Goal: Information Seeking & Learning: Learn about a topic

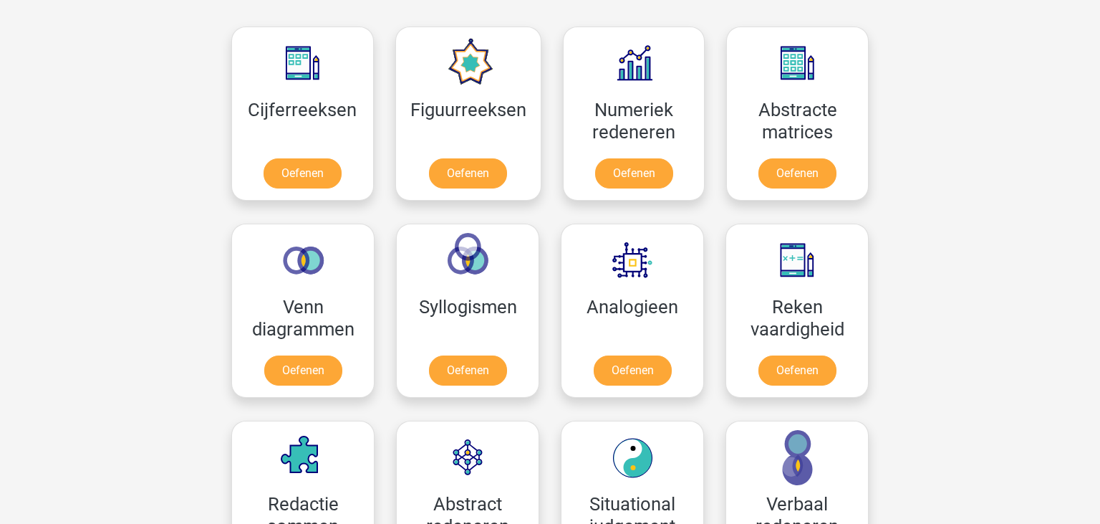
scroll to position [658, 0]
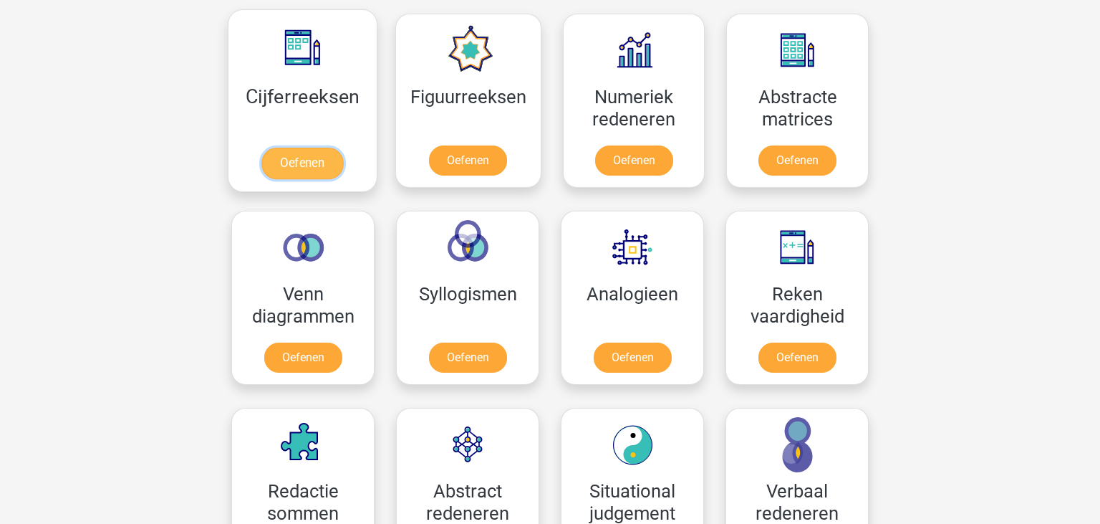
click at [320, 167] on link "Oefenen" at bounding box center [302, 164] width 82 height 32
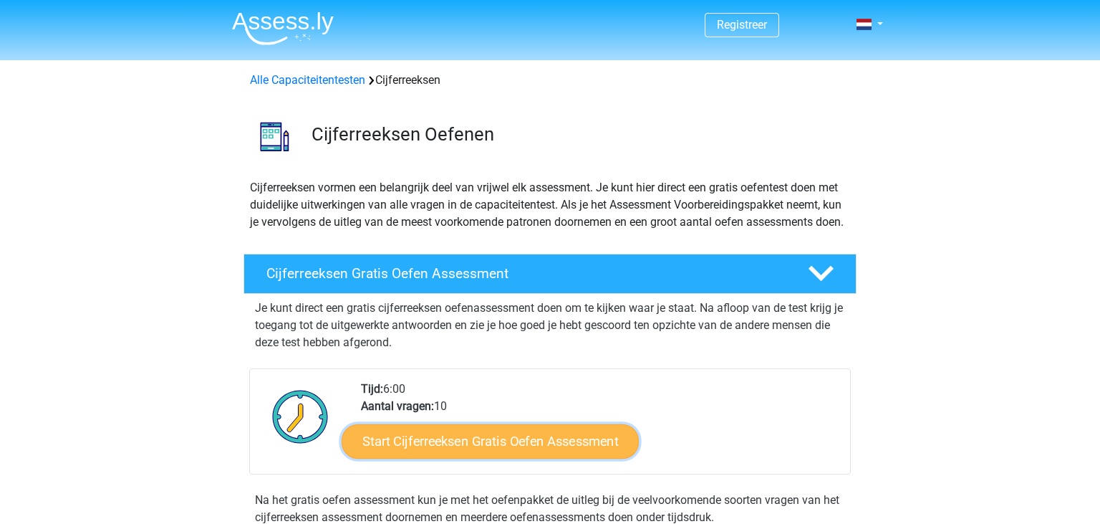
click at [509, 456] on link "Start Cijferreeksen Gratis Oefen Assessment" at bounding box center [490, 440] width 297 height 34
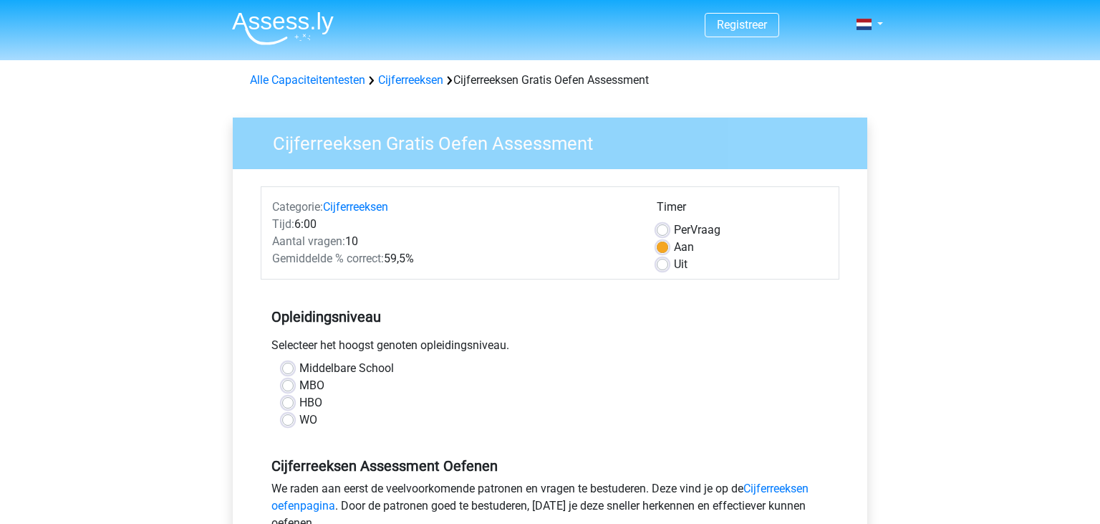
click at [299, 403] on label "HBO" at bounding box center [310, 402] width 23 height 17
click at [290, 403] on input "HBO" at bounding box center [287, 401] width 11 height 14
radio input "true"
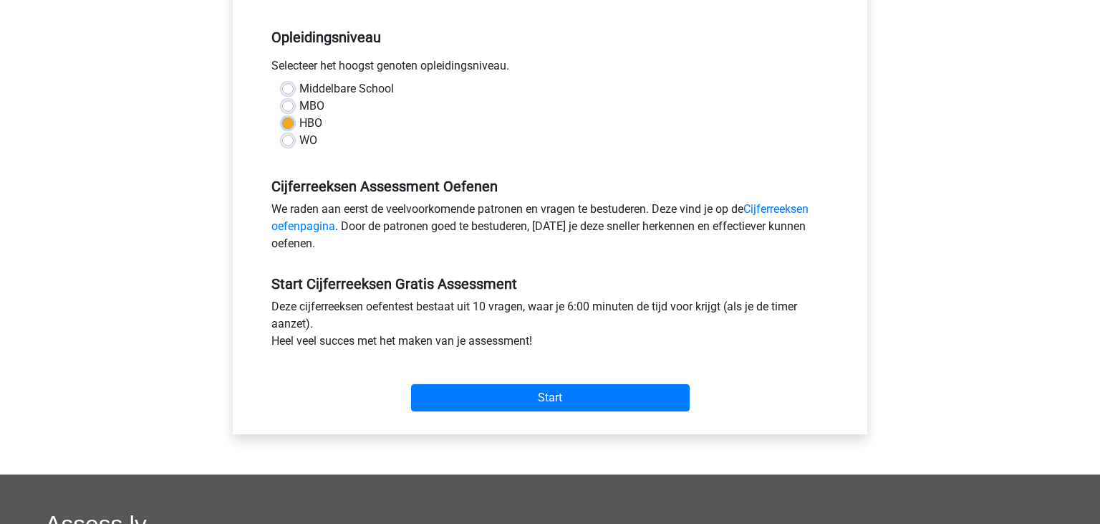
scroll to position [282, 0]
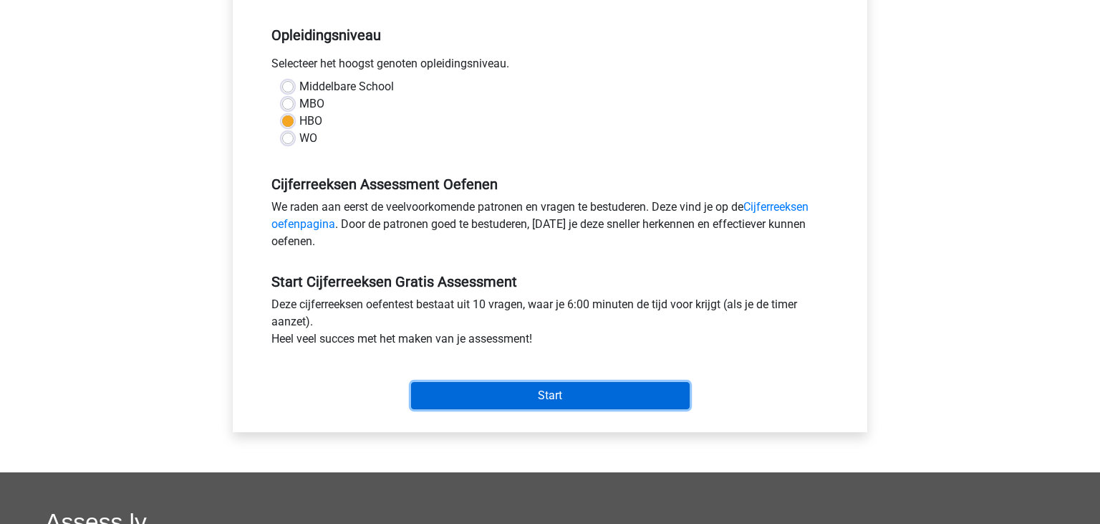
click at [547, 395] on input "Start" at bounding box center [550, 395] width 279 height 27
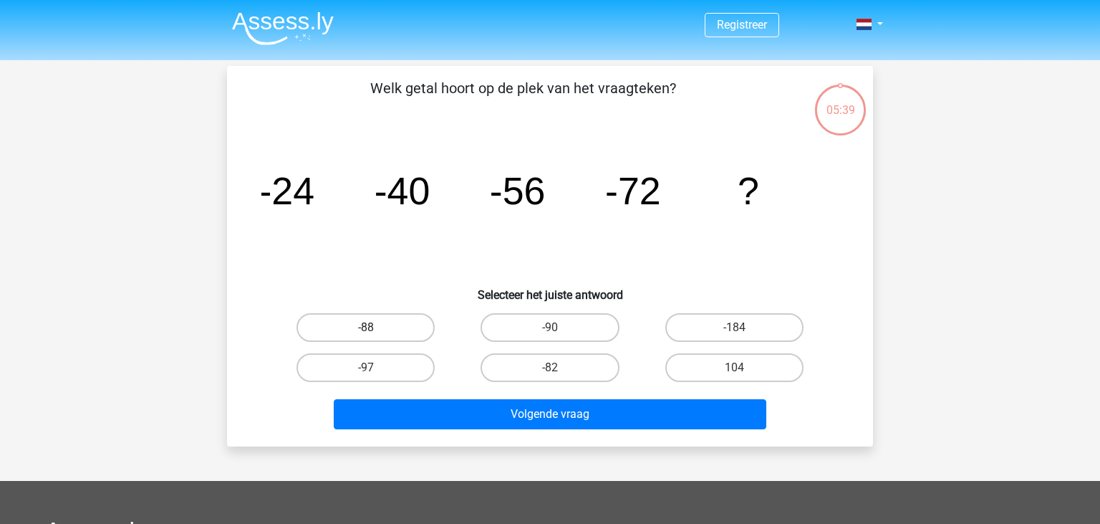
click at [411, 334] on label "-88" at bounding box center [366, 327] width 138 height 29
click at [375, 334] on input "-88" at bounding box center [370, 331] width 9 height 9
radio input "true"
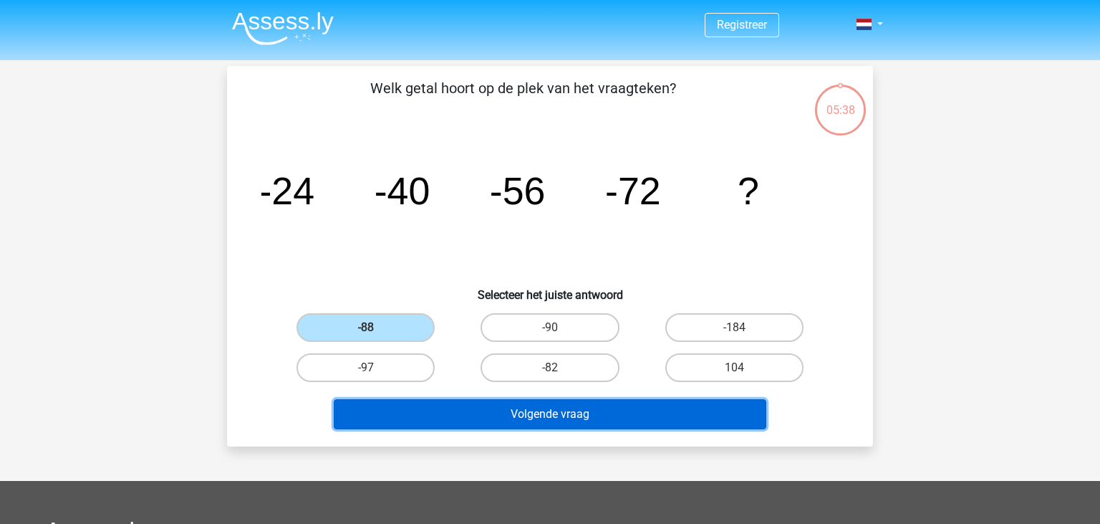
click at [487, 413] on button "Volgende vraag" at bounding box center [550, 414] width 433 height 30
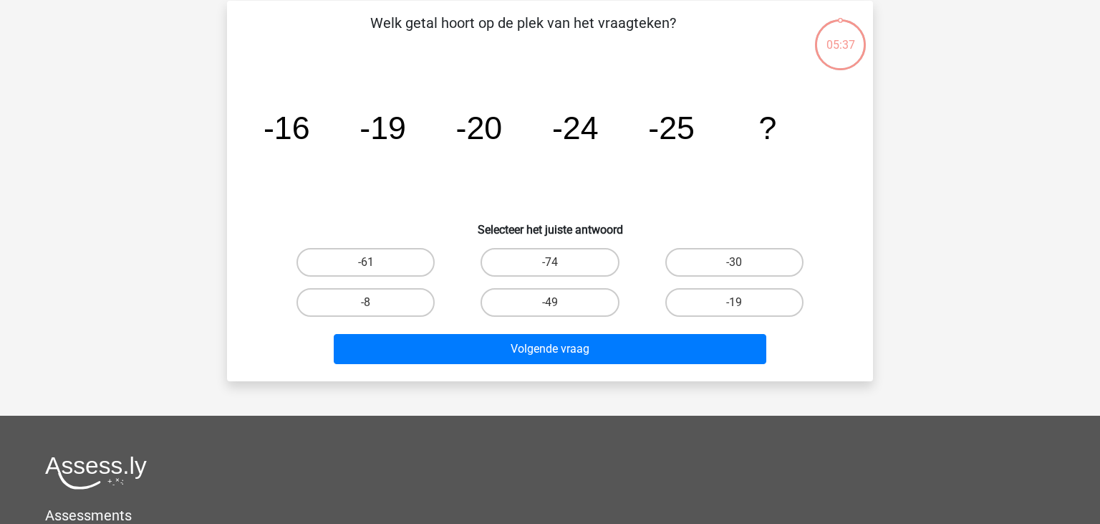
scroll to position [66, 0]
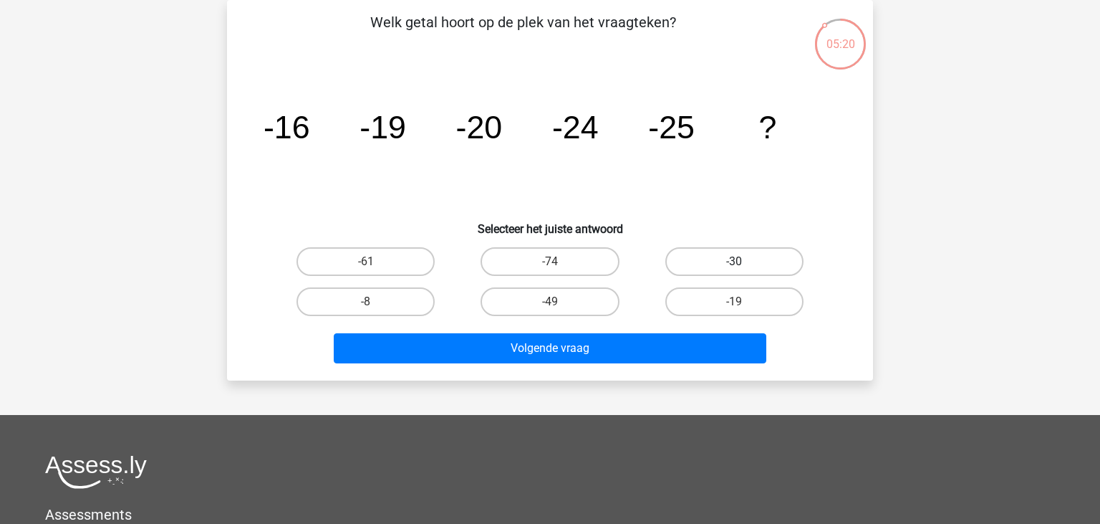
click at [706, 265] on label "-30" at bounding box center [735, 261] width 138 height 29
click at [734, 265] on input "-30" at bounding box center [738, 265] width 9 height 9
radio input "true"
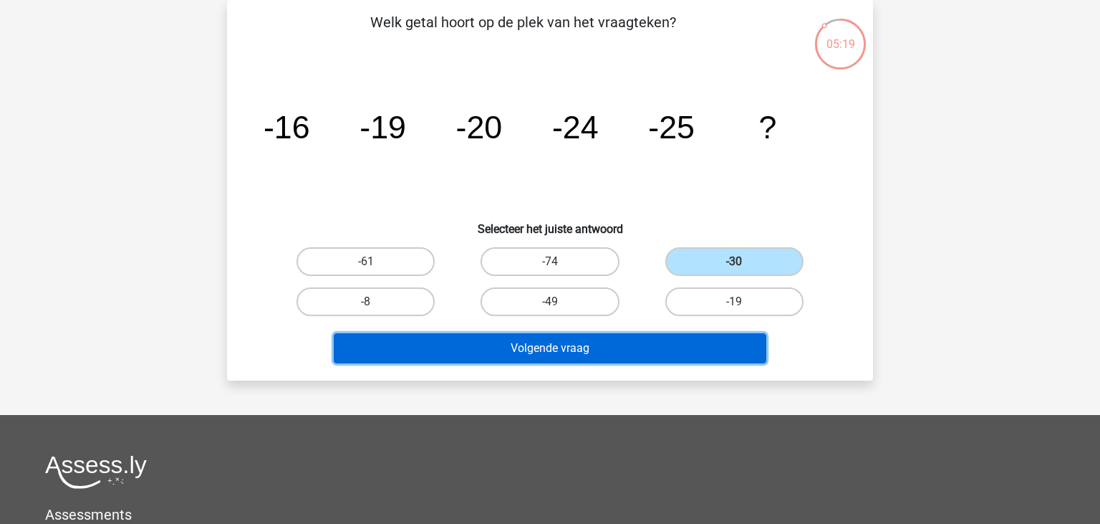
click at [567, 342] on button "Volgende vraag" at bounding box center [550, 348] width 433 height 30
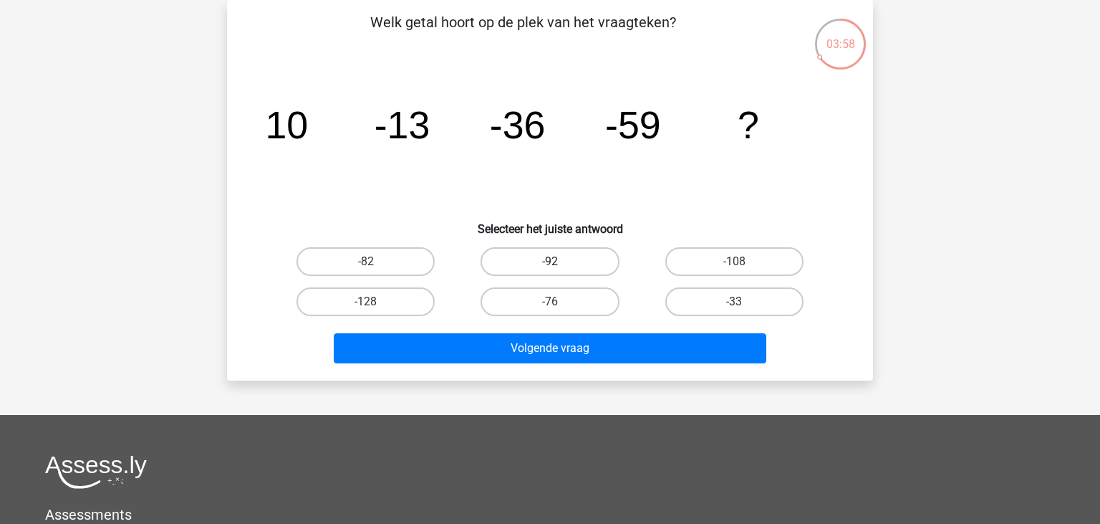
click at [595, 267] on label "-92" at bounding box center [550, 261] width 138 height 29
click at [560, 267] on input "-92" at bounding box center [554, 265] width 9 height 9
radio input "true"
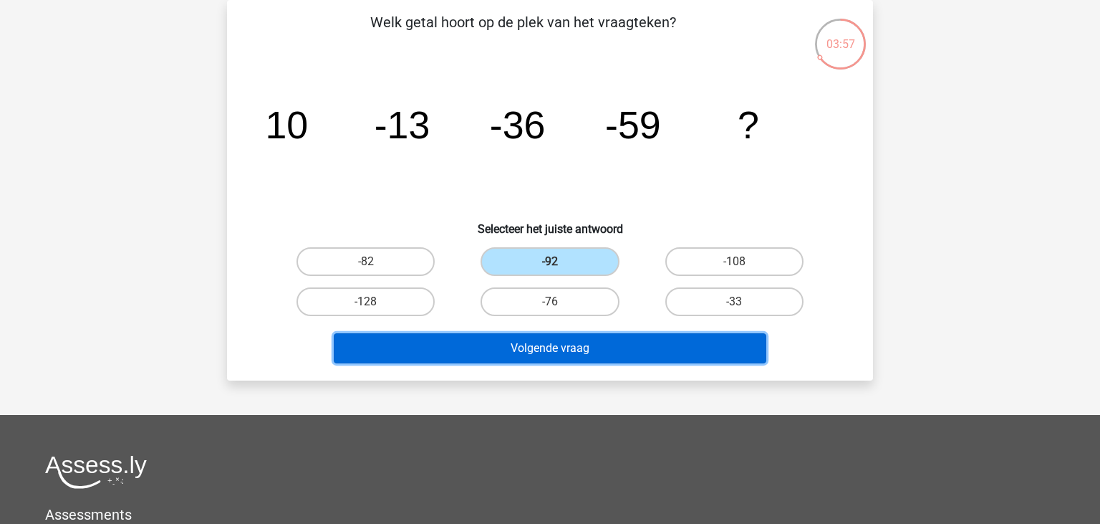
click at [595, 353] on button "Volgende vraag" at bounding box center [550, 348] width 433 height 30
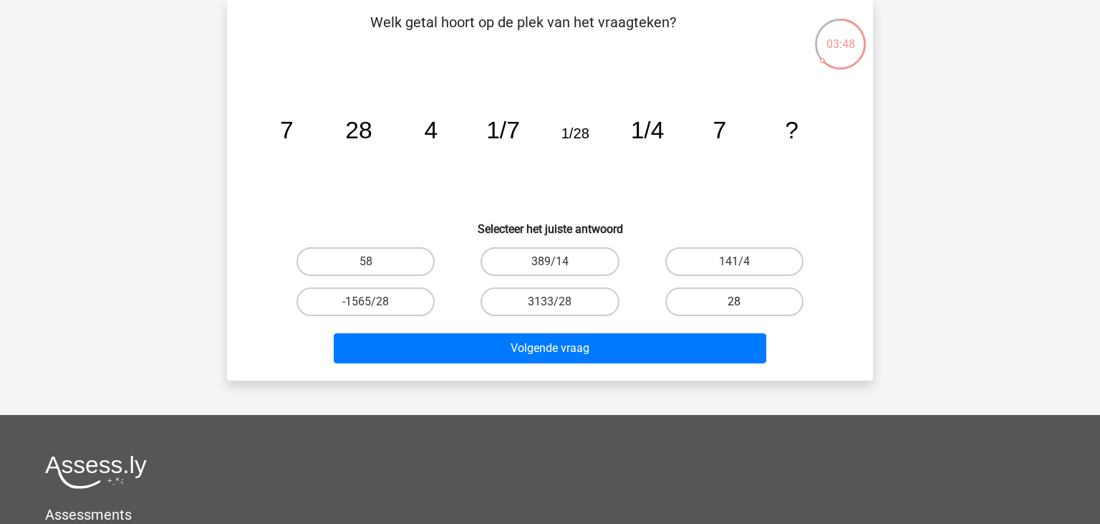
click at [702, 294] on label "28" at bounding box center [735, 301] width 138 height 29
click at [734, 302] on input "28" at bounding box center [738, 306] width 9 height 9
radio input "true"
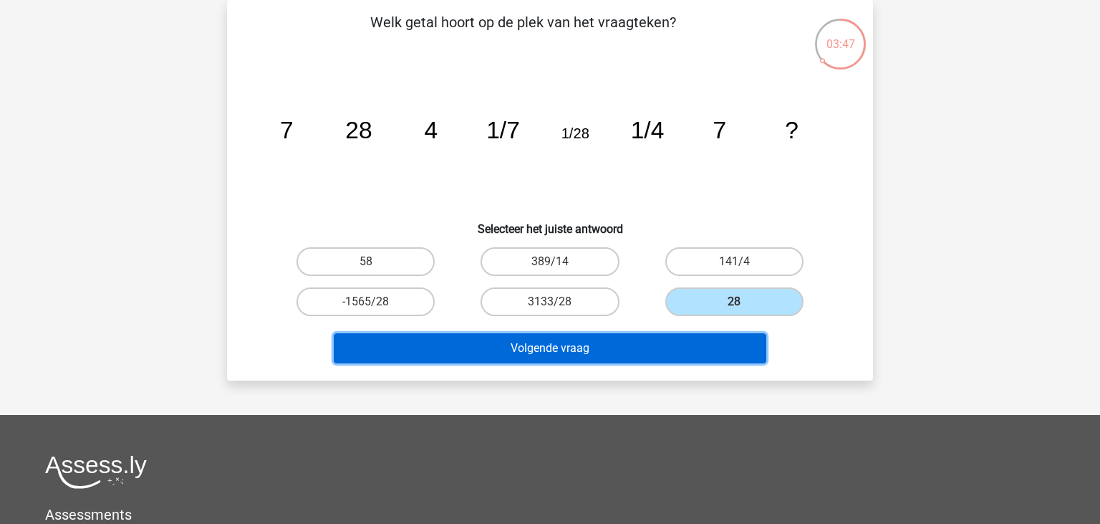
click at [663, 341] on button "Volgende vraag" at bounding box center [550, 348] width 433 height 30
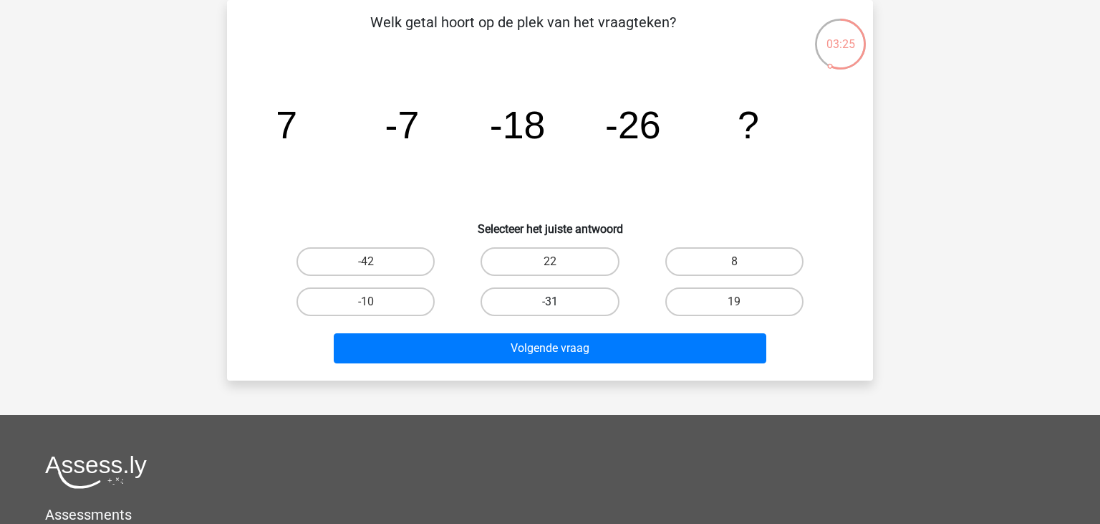
click at [546, 294] on label "-31" at bounding box center [550, 301] width 138 height 29
click at [550, 302] on input "-31" at bounding box center [554, 306] width 9 height 9
radio input "true"
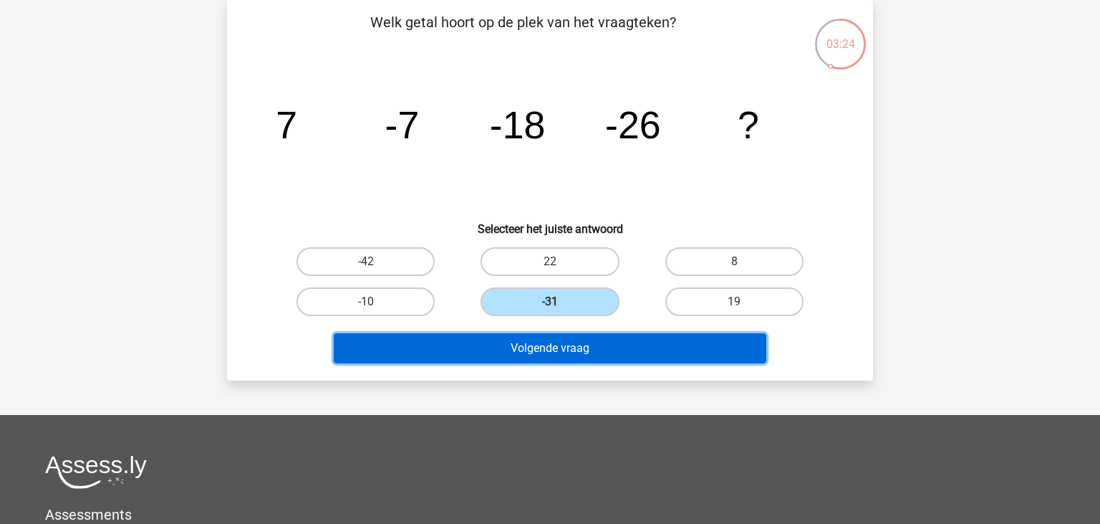
click at [547, 347] on button "Volgende vraag" at bounding box center [550, 348] width 433 height 30
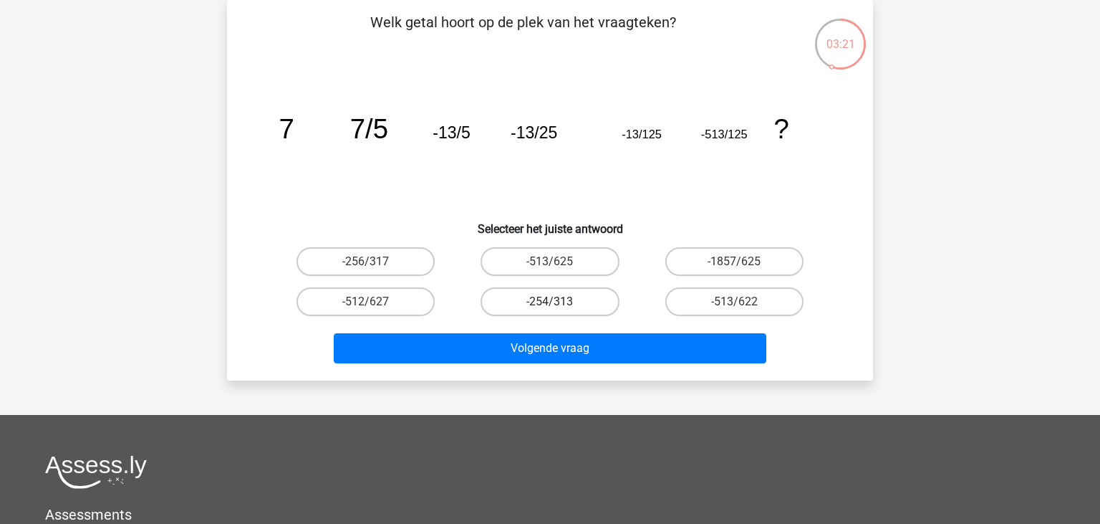
click at [552, 298] on label "-254/313" at bounding box center [550, 301] width 138 height 29
click at [552, 302] on input "-254/313" at bounding box center [554, 306] width 9 height 9
radio input "true"
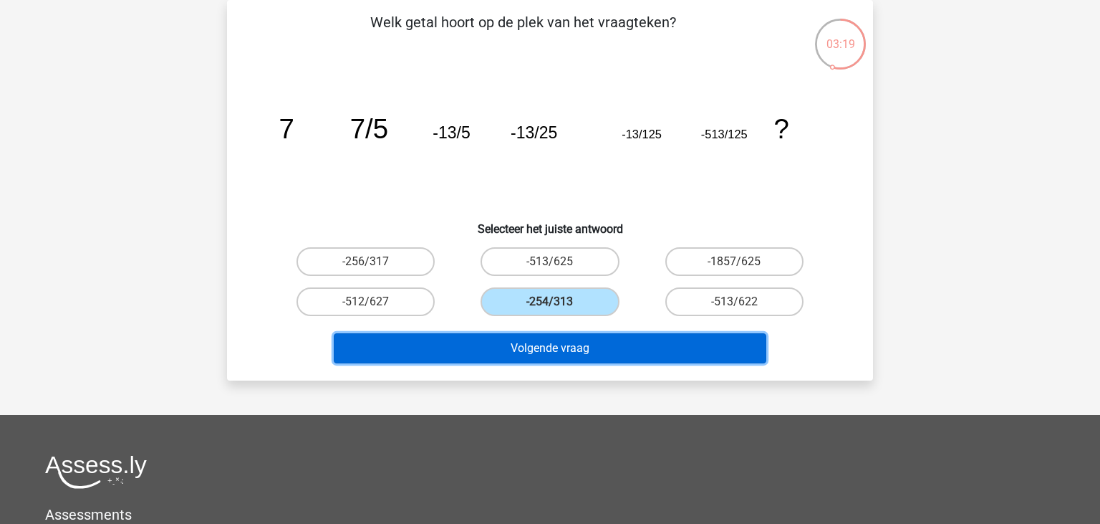
click at [560, 345] on button "Volgende vraag" at bounding box center [550, 348] width 433 height 30
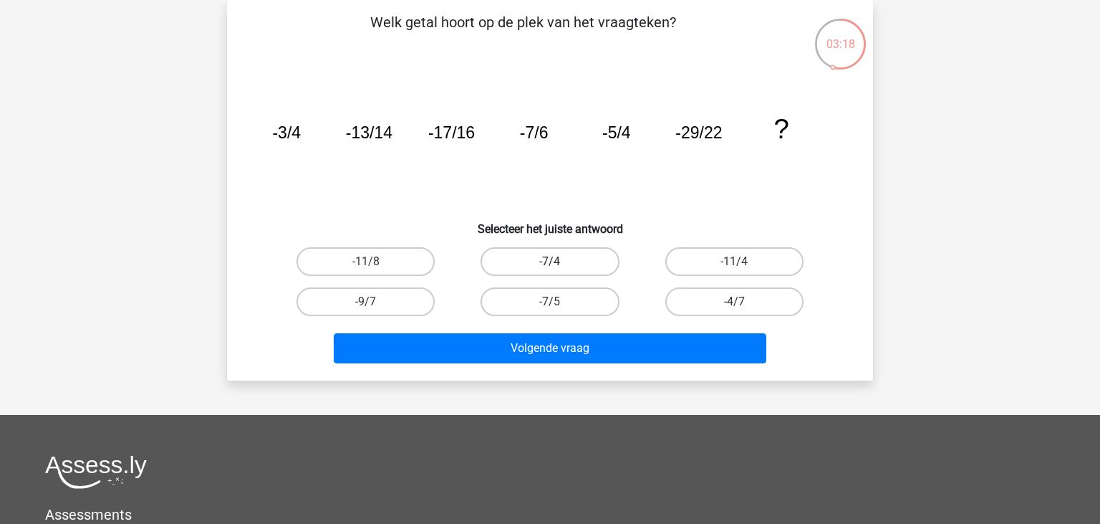
click at [534, 270] on label "-7/4" at bounding box center [550, 261] width 138 height 29
click at [550, 270] on input "-7/4" at bounding box center [554, 265] width 9 height 9
radio input "true"
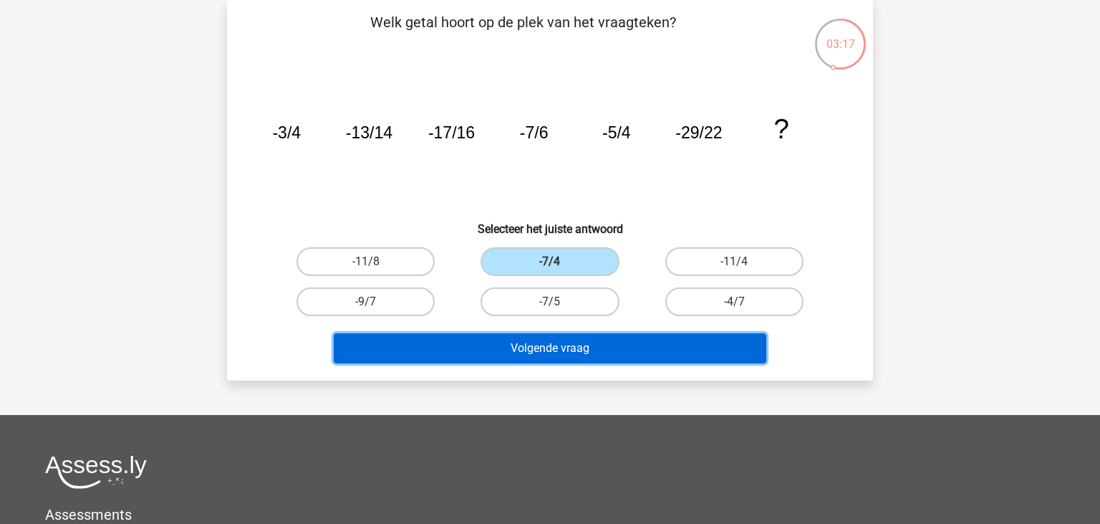
click at [555, 352] on button "Volgende vraag" at bounding box center [550, 348] width 433 height 30
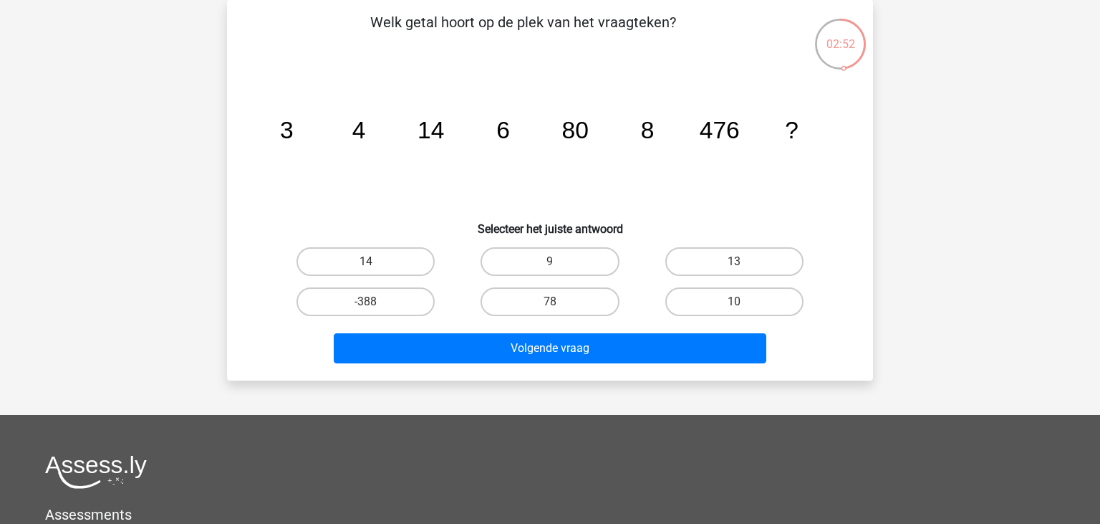
click at [557, 302] on input "78" at bounding box center [554, 306] width 9 height 9
radio input "true"
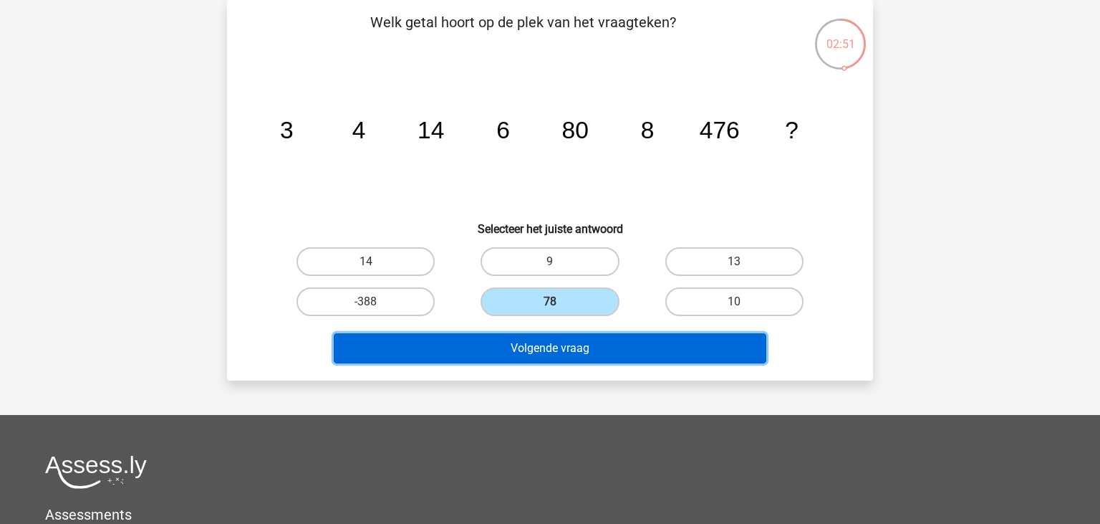
click at [556, 349] on button "Volgende vraag" at bounding box center [550, 348] width 433 height 30
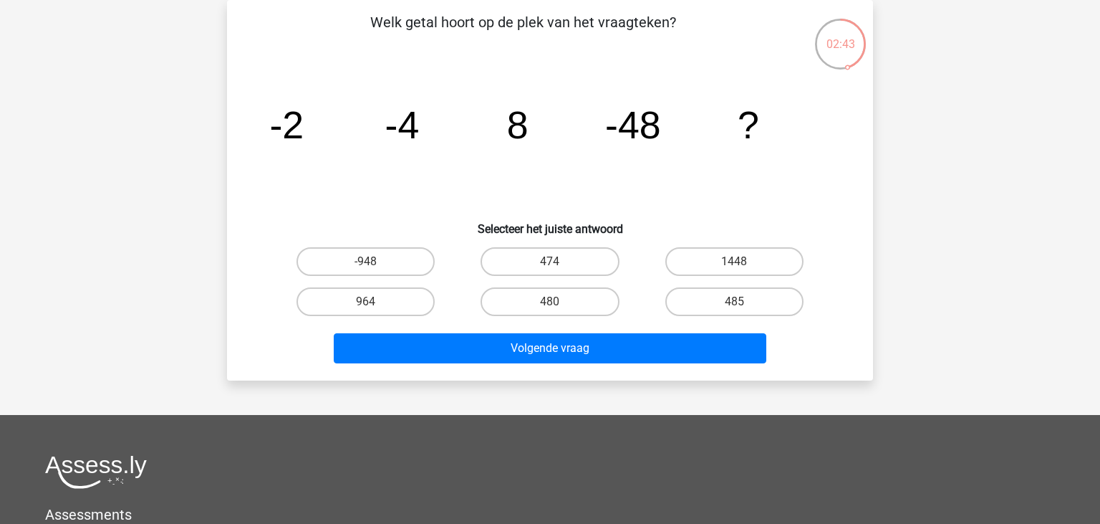
click at [735, 307] on input "485" at bounding box center [738, 306] width 9 height 9
radio input "true"
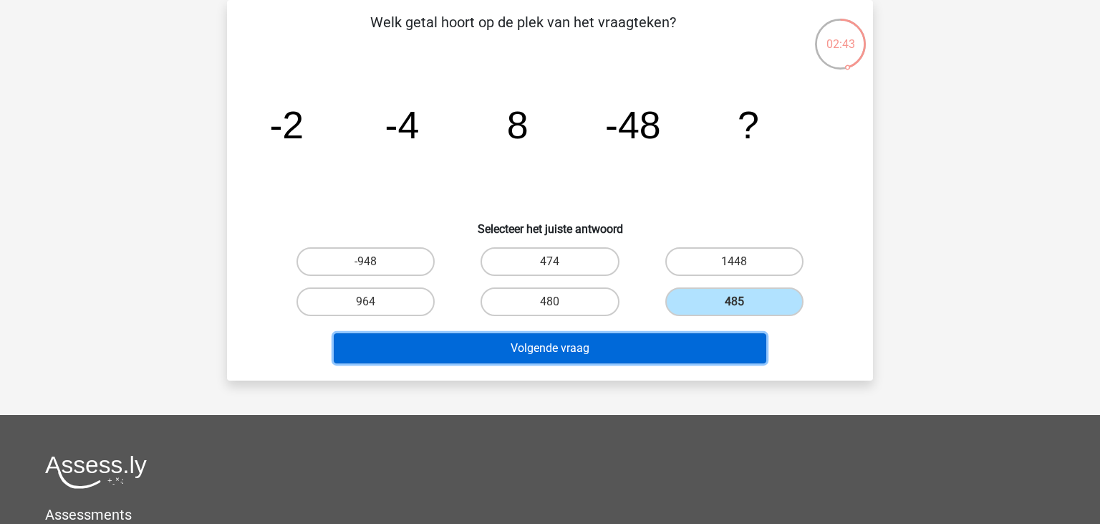
click at [720, 357] on button "Volgende vraag" at bounding box center [550, 348] width 433 height 30
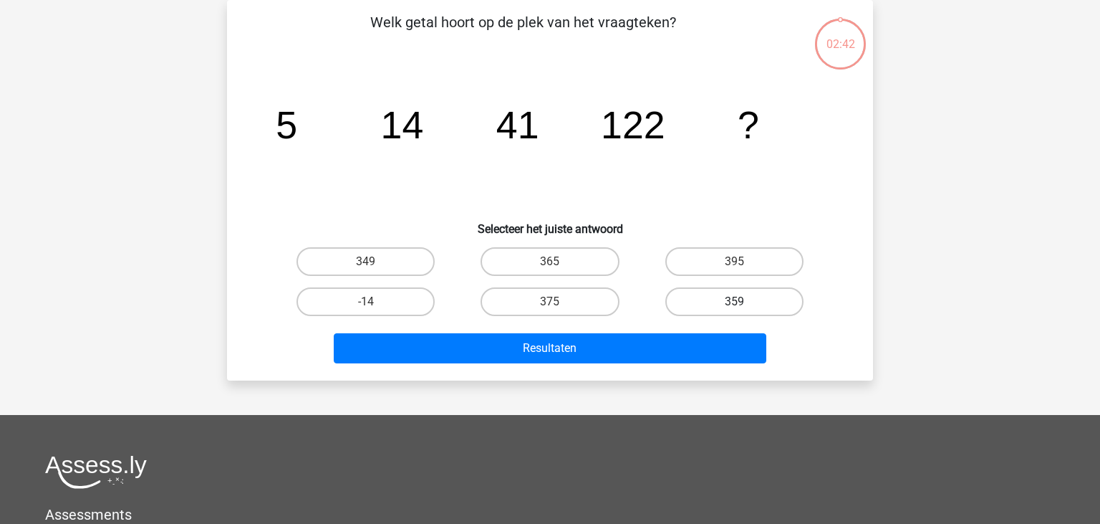
click at [732, 293] on label "359" at bounding box center [735, 301] width 138 height 29
click at [734, 302] on input "359" at bounding box center [738, 306] width 9 height 9
radio input "true"
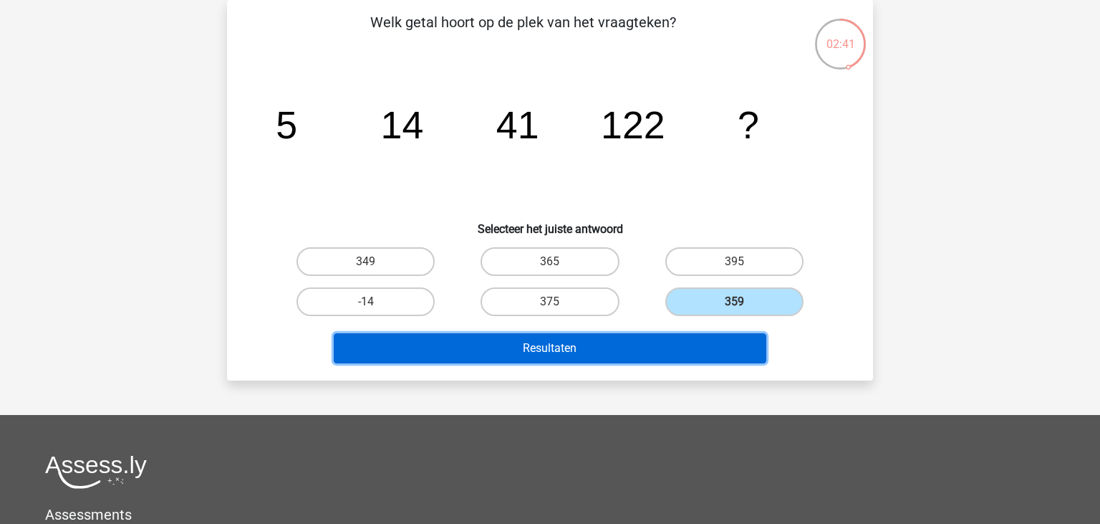
click at [714, 342] on button "Resultaten" at bounding box center [550, 348] width 433 height 30
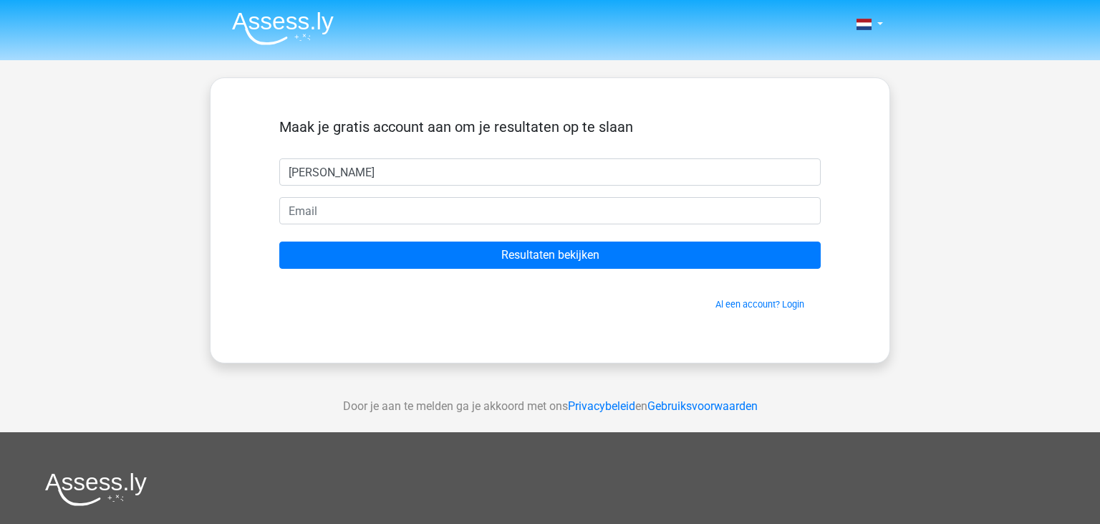
type input "[PERSON_NAME]"
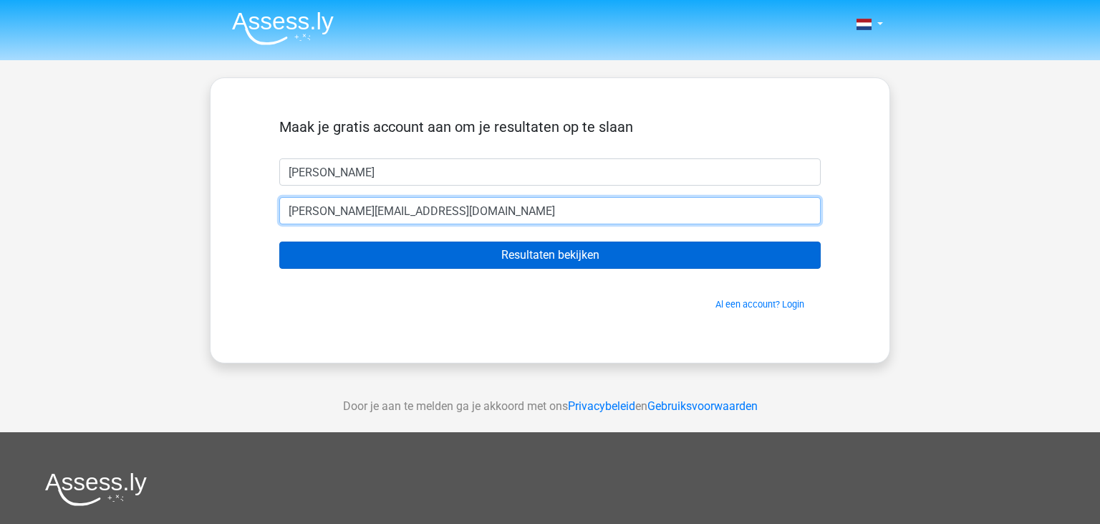
type input "[PERSON_NAME][EMAIL_ADDRESS][DOMAIN_NAME]"
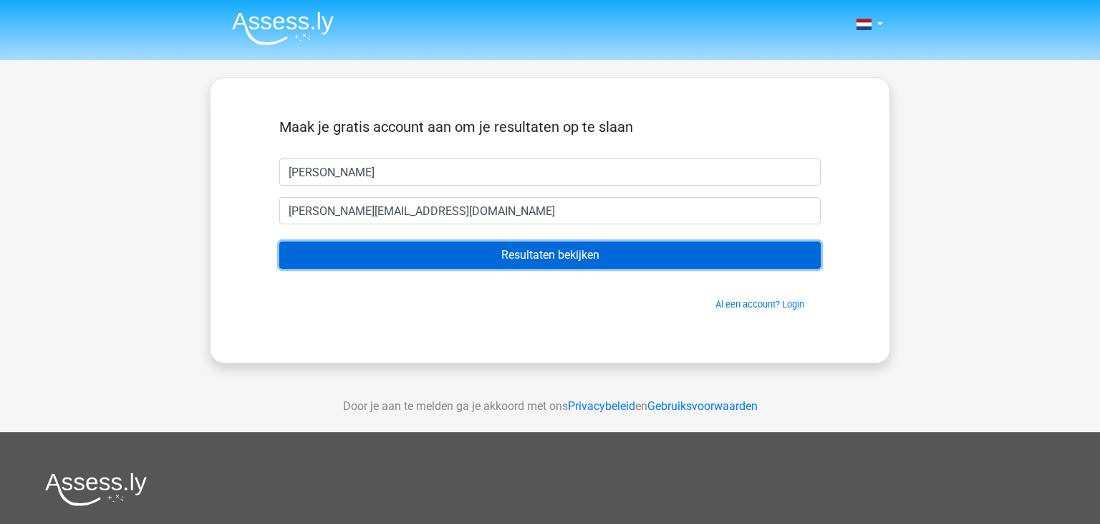
click at [474, 254] on input "Resultaten bekijken" at bounding box center [550, 254] width 542 height 27
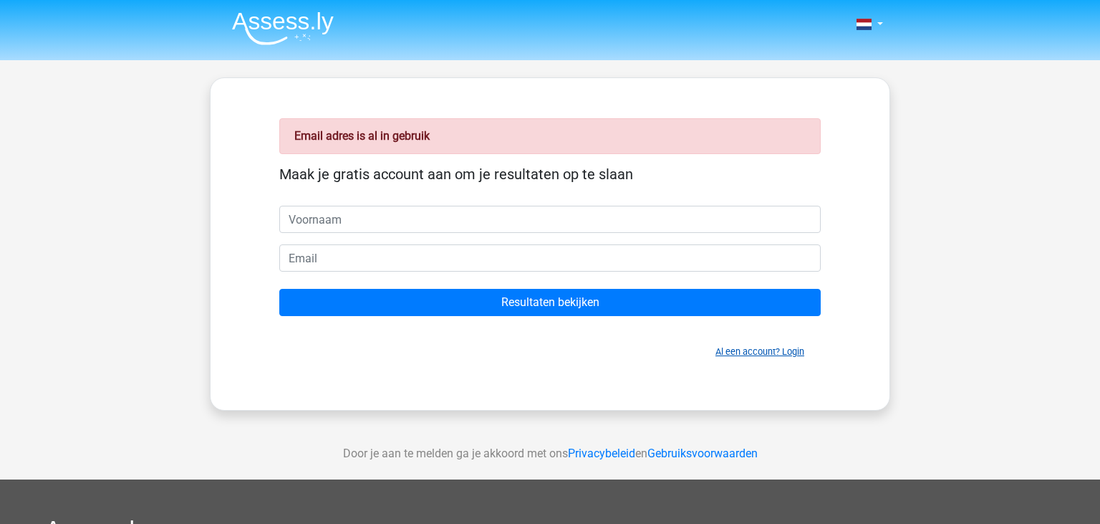
click at [758, 348] on link "Al een account? Login" at bounding box center [760, 351] width 89 height 11
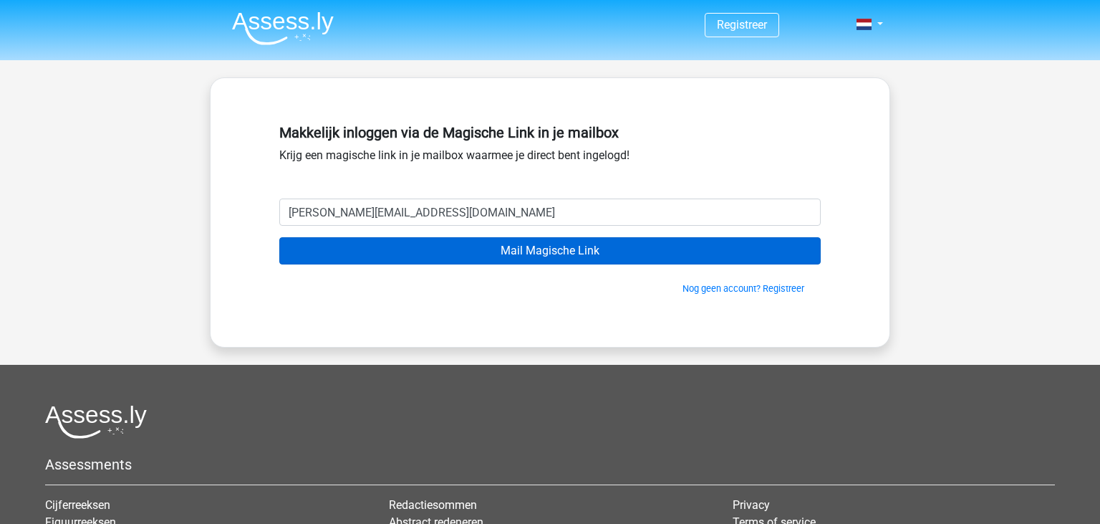
type input "lucas-hartman@outlook.com"
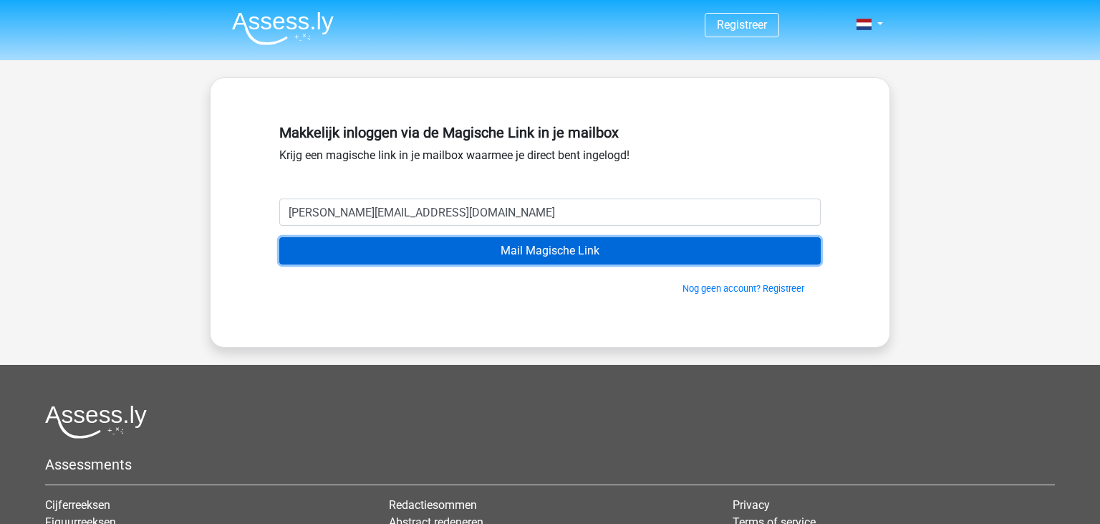
click at [517, 253] on input "Mail Magische Link" at bounding box center [550, 250] width 542 height 27
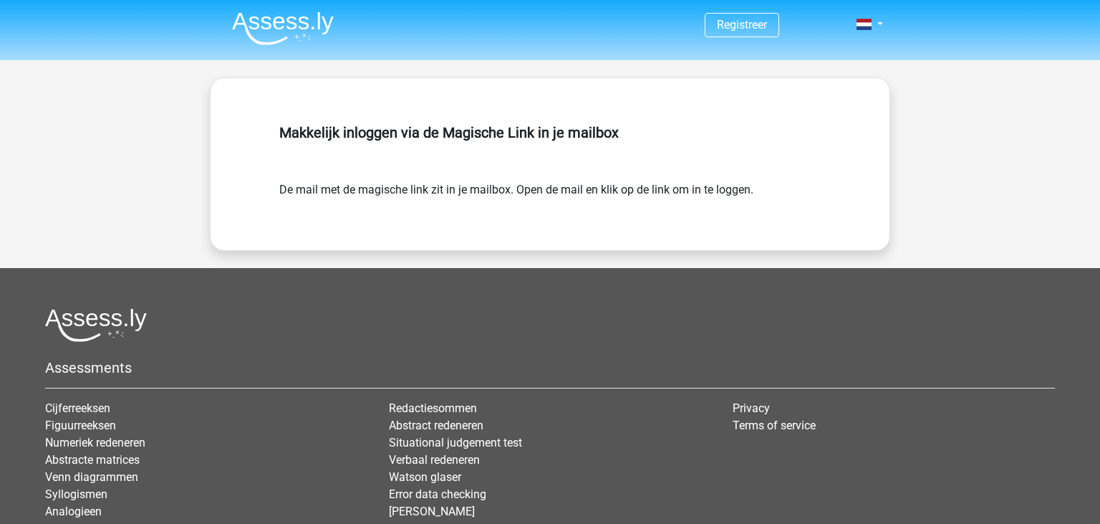
click at [275, 36] on img at bounding box center [283, 28] width 102 height 34
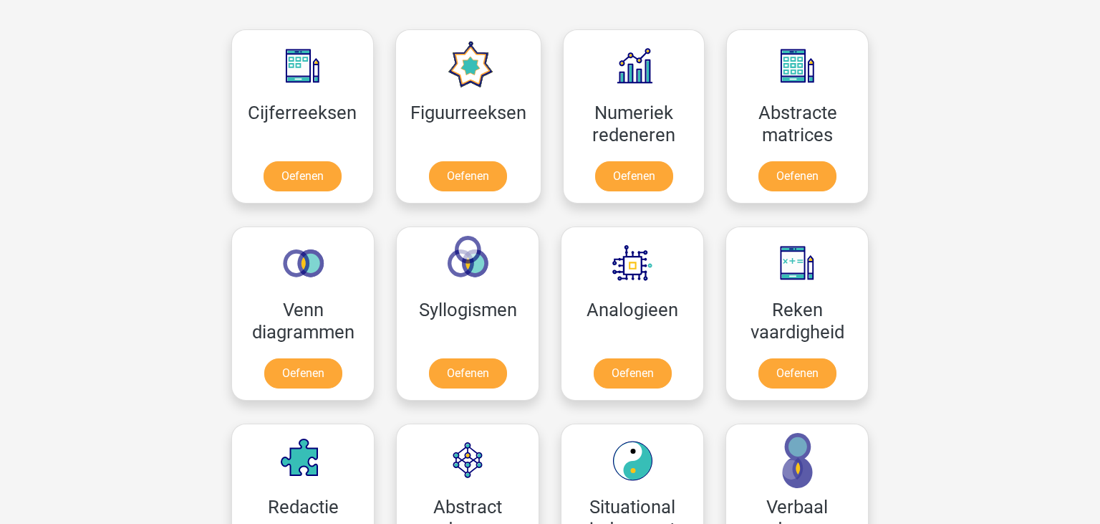
scroll to position [628, 0]
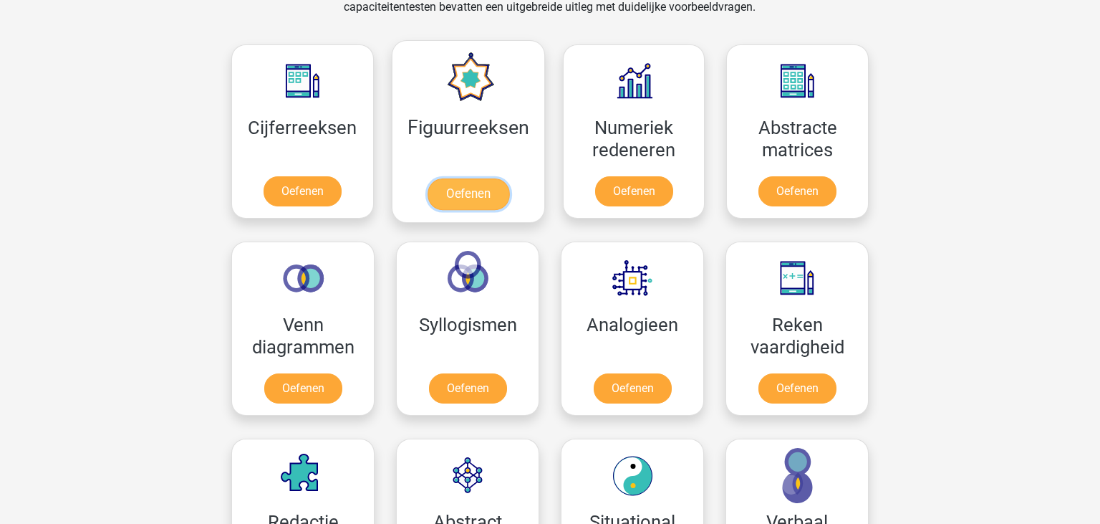
click at [477, 191] on link "Oefenen" at bounding box center [468, 194] width 82 height 32
